Goal: Communication & Community: Answer question/provide support

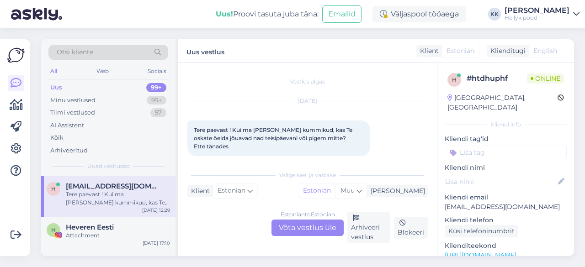
scroll to position [8, 0]
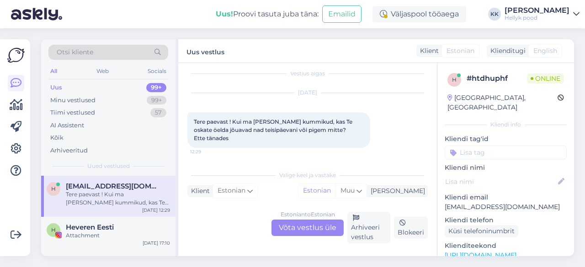
click at [312, 230] on div "Estonian to Estonian Võta vestlus üle" at bounding box center [307, 228] width 72 height 16
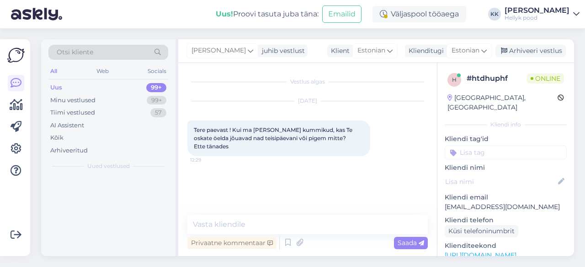
scroll to position [0, 0]
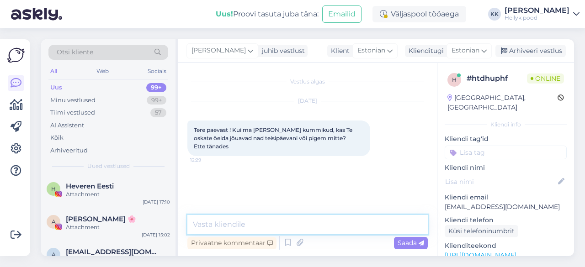
click at [242, 228] on textarea at bounding box center [307, 224] width 240 height 19
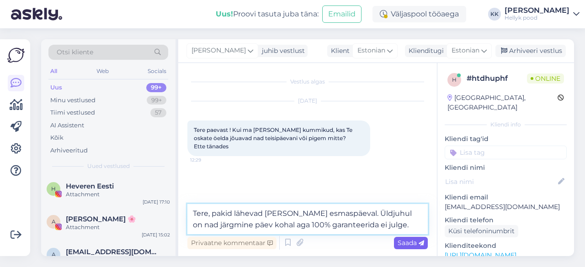
type textarea "Tere, pakid lähevad [PERSON_NAME] esmaspäeval. Üldjuhul on nad järgmine päev ko…"
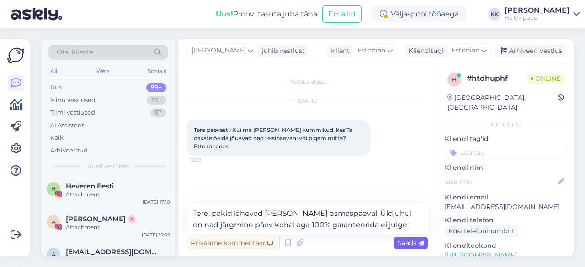
click at [404, 243] on span "Saada" at bounding box center [410, 243] width 26 height 8
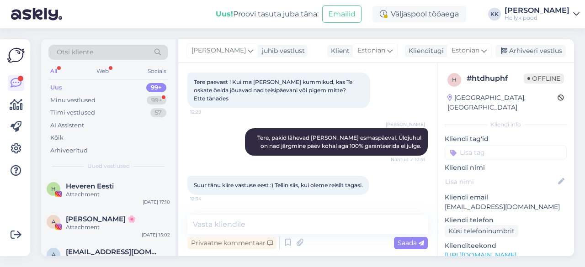
scroll to position [93, 0]
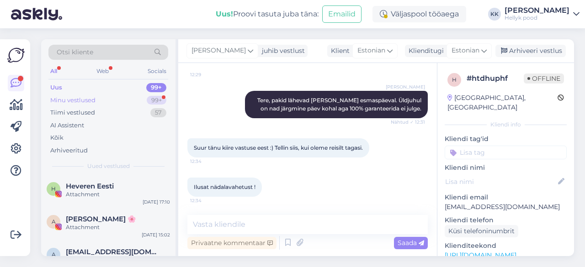
click at [90, 99] on div "Minu vestlused" at bounding box center [72, 100] width 45 height 9
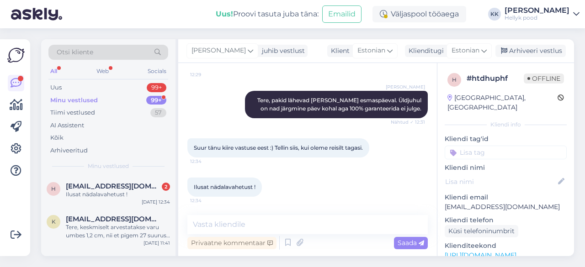
click at [91, 96] on div "Minu vestlused" at bounding box center [73, 100] width 47 height 9
click at [96, 190] on div "Ilusat nädalavahetust !" at bounding box center [118, 194] width 104 height 8
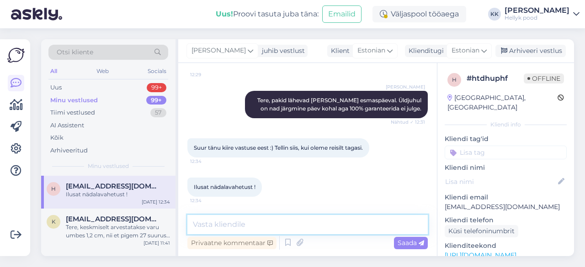
click at [223, 224] on textarea at bounding box center [307, 224] width 240 height 19
type textarea "Teile ka ilusat nädalavahetust!"
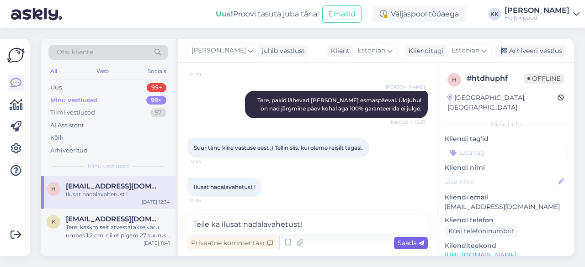
click at [409, 242] on span "Saada" at bounding box center [410, 243] width 26 height 8
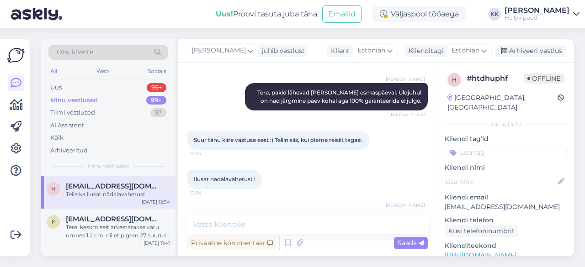
scroll to position [132, 0]
